Goal: Task Accomplishment & Management: Use online tool/utility

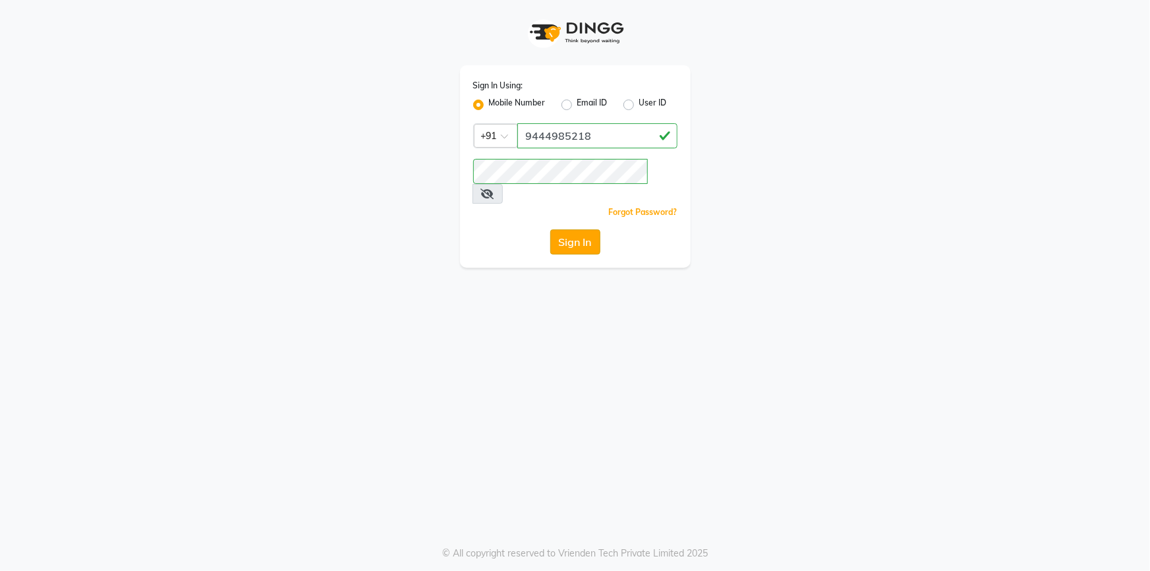
click at [566, 229] on button "Sign In" at bounding box center [575, 241] width 50 height 25
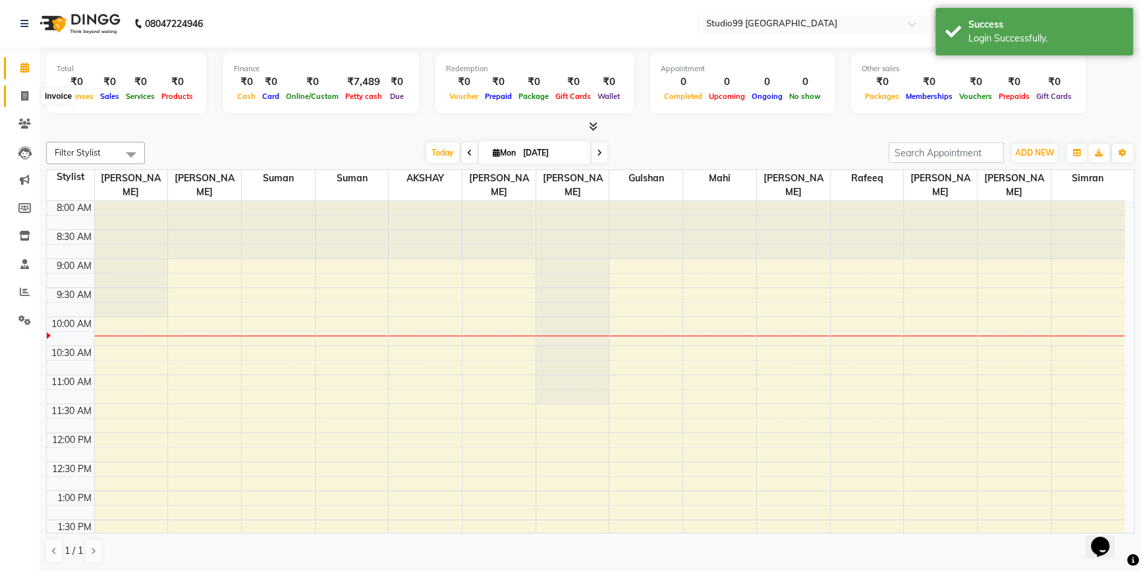
click at [28, 89] on span at bounding box center [24, 96] width 23 height 15
select select "service"
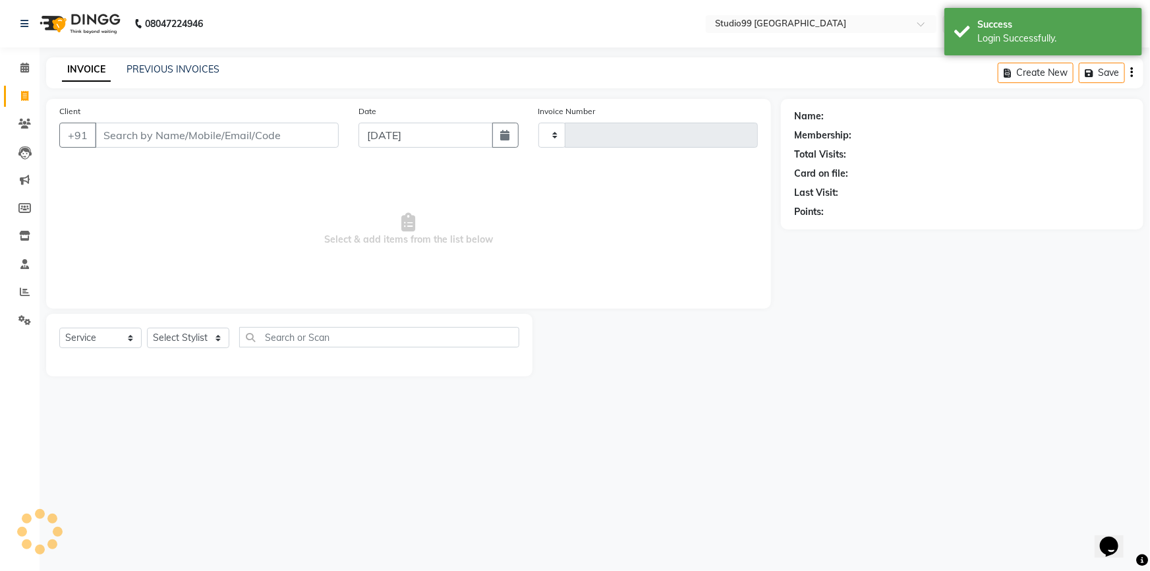
type input "3506"
select select "6042"
